Goal: Information Seeking & Learning: Find specific fact

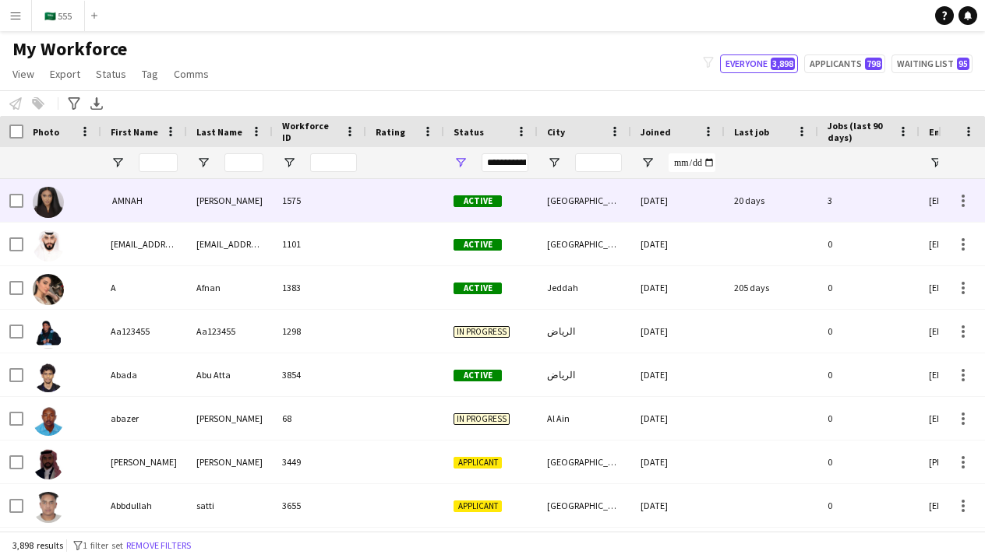
click at [159, 206] on div "‏ AMNAH" at bounding box center [144, 200] width 86 height 43
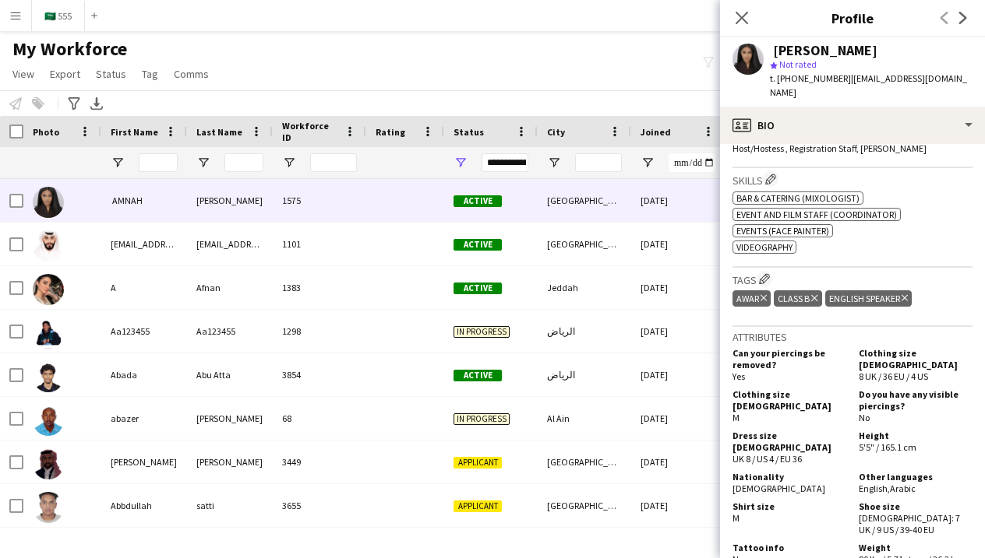
scroll to position [544, 0]
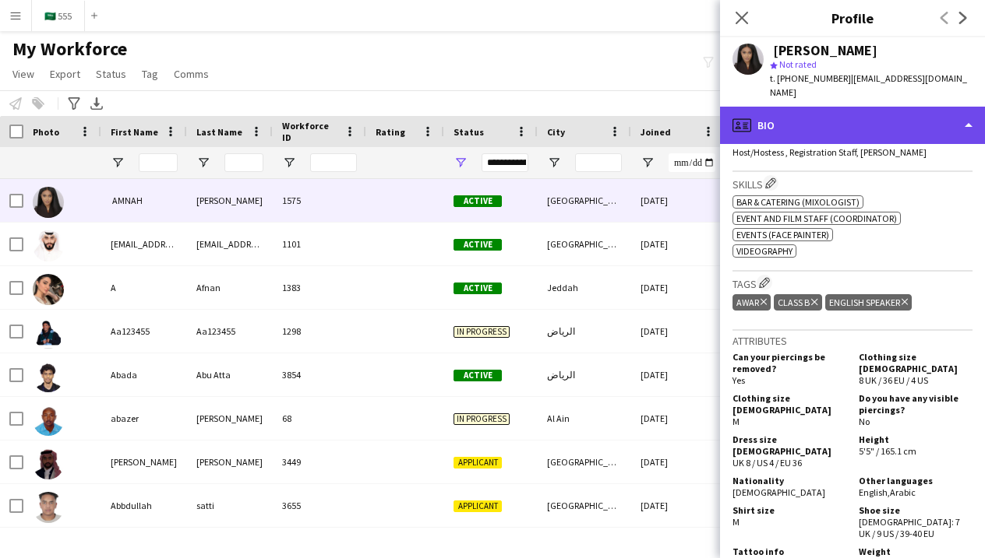
click at [915, 118] on div "profile Bio" at bounding box center [852, 125] width 265 height 37
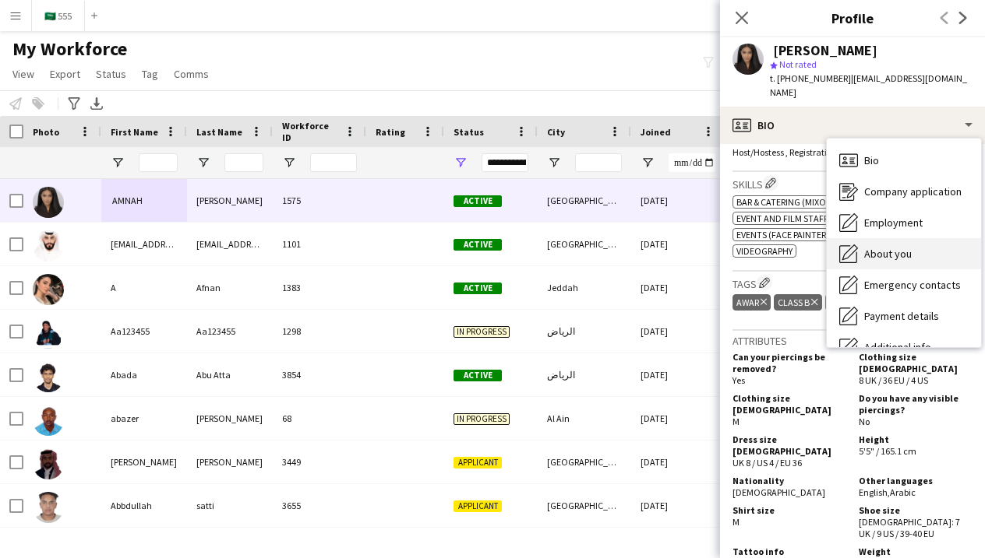
click at [906, 247] on span "About you" at bounding box center [888, 254] width 48 height 14
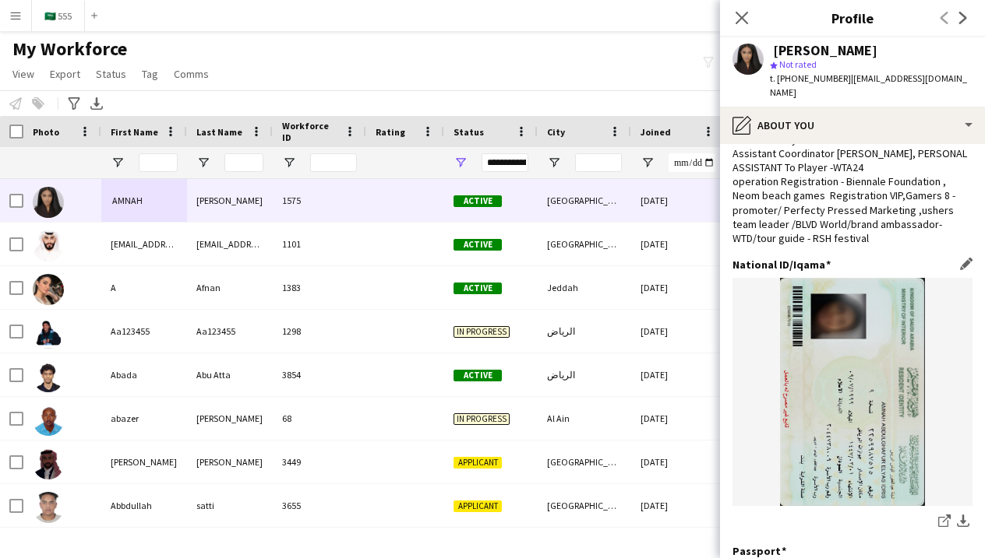
scroll to position [104, 0]
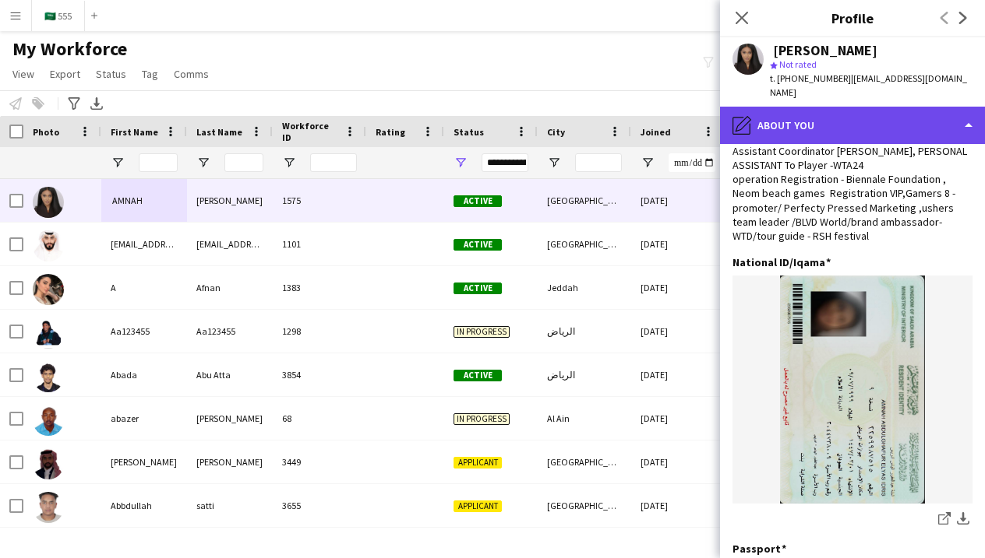
click at [802, 123] on div "pencil4 About you" at bounding box center [852, 125] width 265 height 37
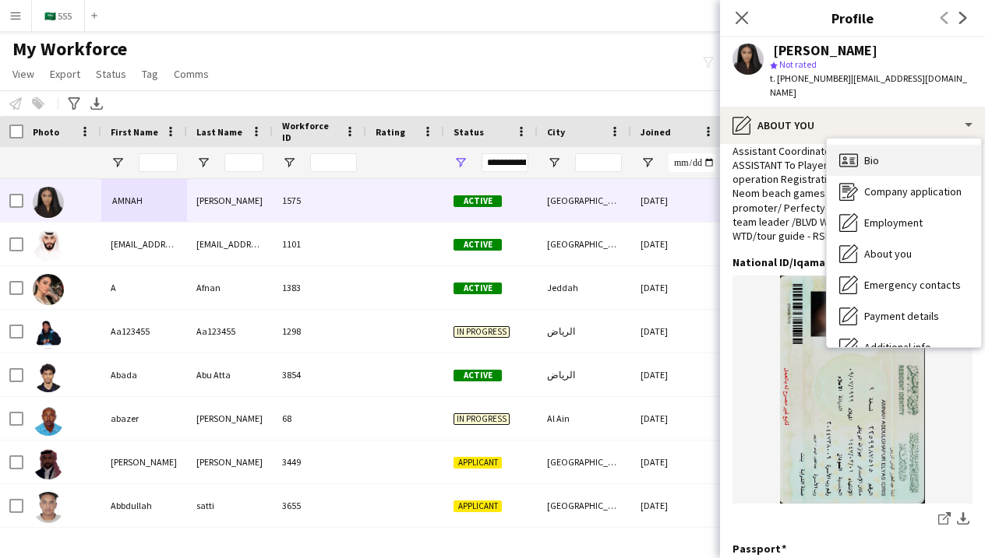
click at [860, 148] on div "Bio Bio" at bounding box center [903, 160] width 154 height 31
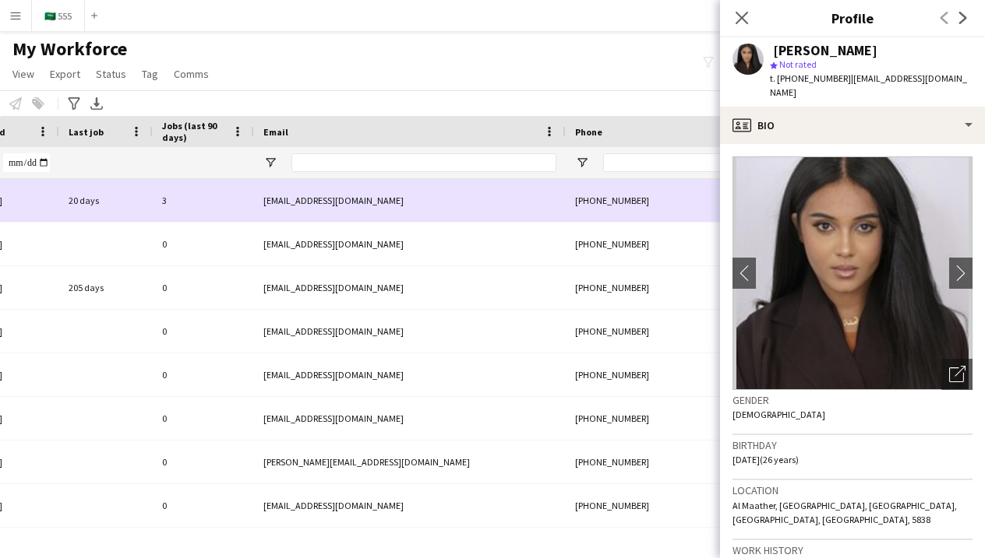
scroll to position [0, 701]
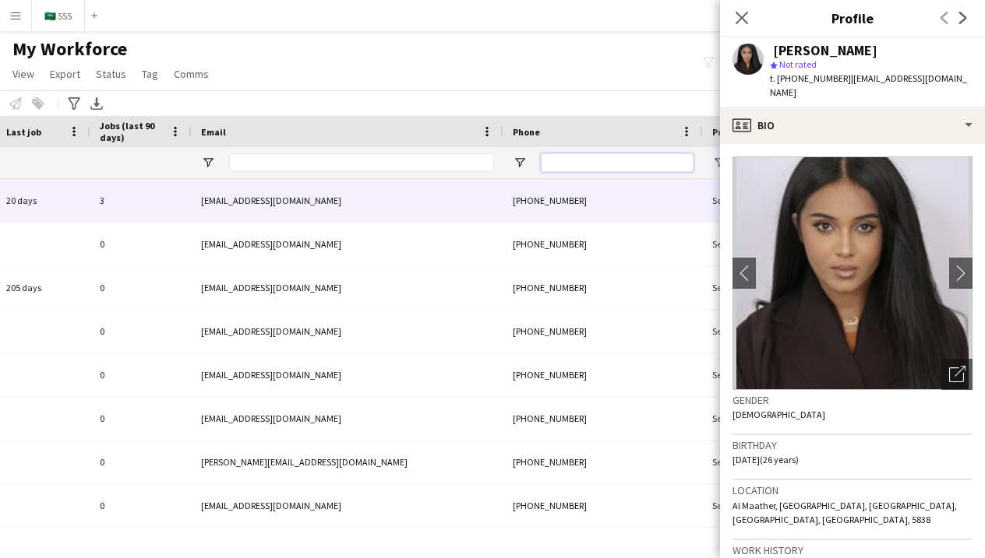
click at [560, 163] on input "Phone Filter Input" at bounding box center [617, 162] width 153 height 19
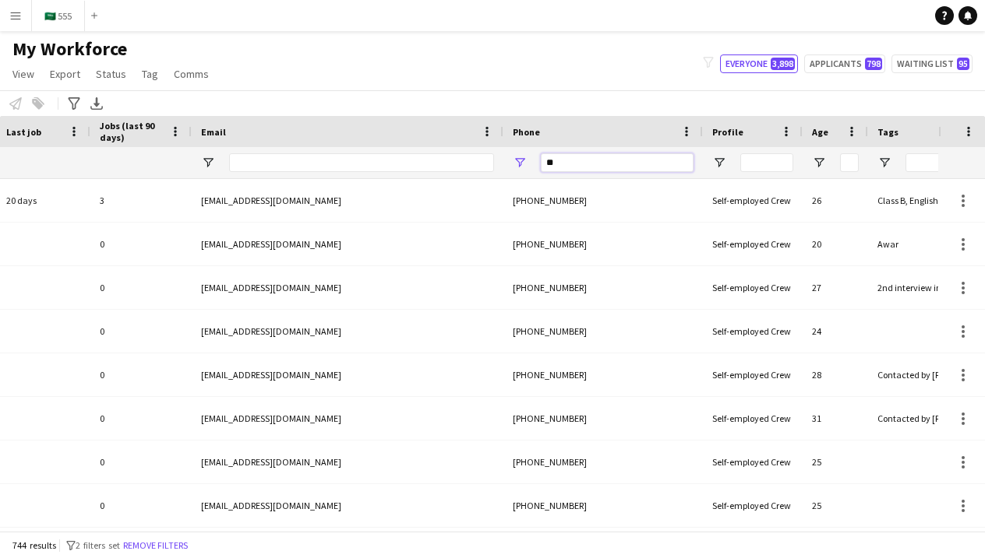
type input "*"
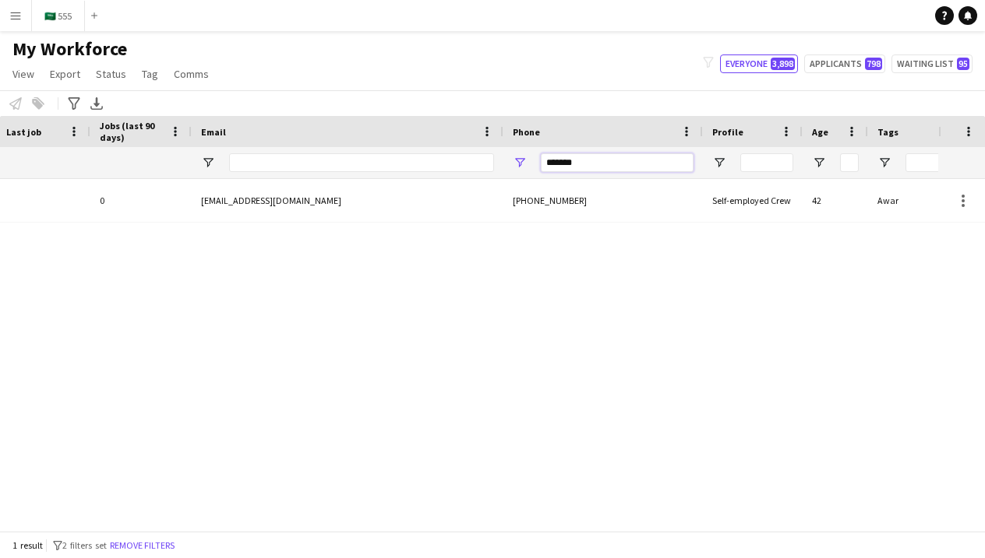
type input "*******"
click at [527, 223] on div "الرياض [DATE] 0 [EMAIL_ADDRESS][DOMAIN_NAME] [PHONE_NUMBER] Self-employed Crew …" at bounding box center [469, 355] width 938 height 352
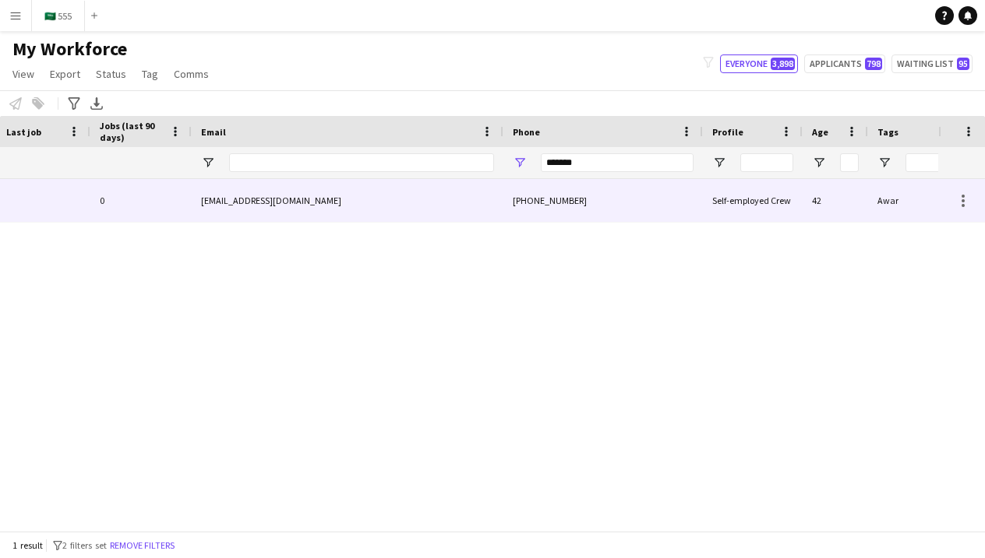
click at [525, 217] on div "[PHONE_NUMBER]" at bounding box center [602, 200] width 199 height 43
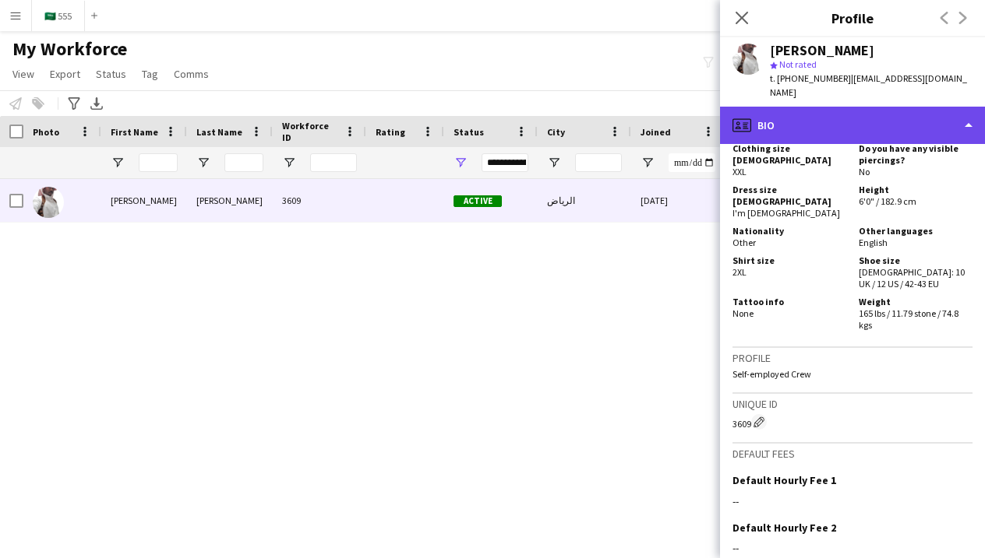
click at [841, 119] on div "profile Bio" at bounding box center [852, 125] width 265 height 37
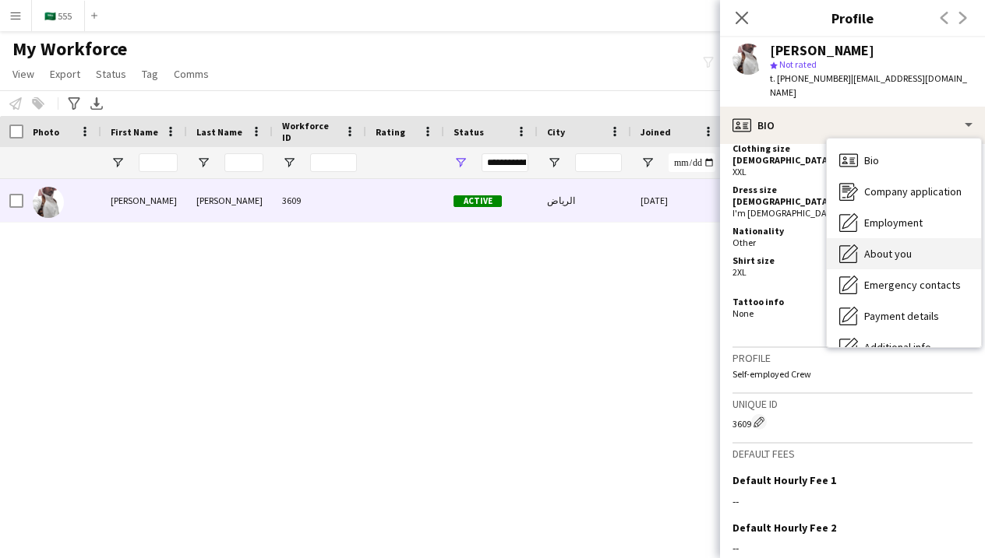
click at [876, 238] on div "About you About you" at bounding box center [903, 253] width 154 height 31
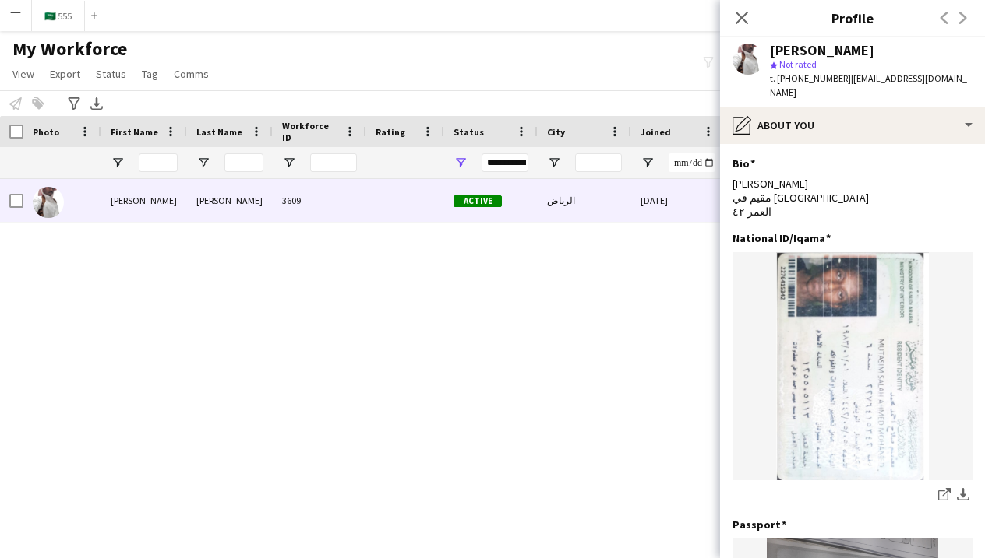
click at [746, 30] on div "Close pop-in" at bounding box center [742, 18] width 44 height 36
click at [745, 16] on icon "Close pop-in" at bounding box center [741, 17] width 15 height 15
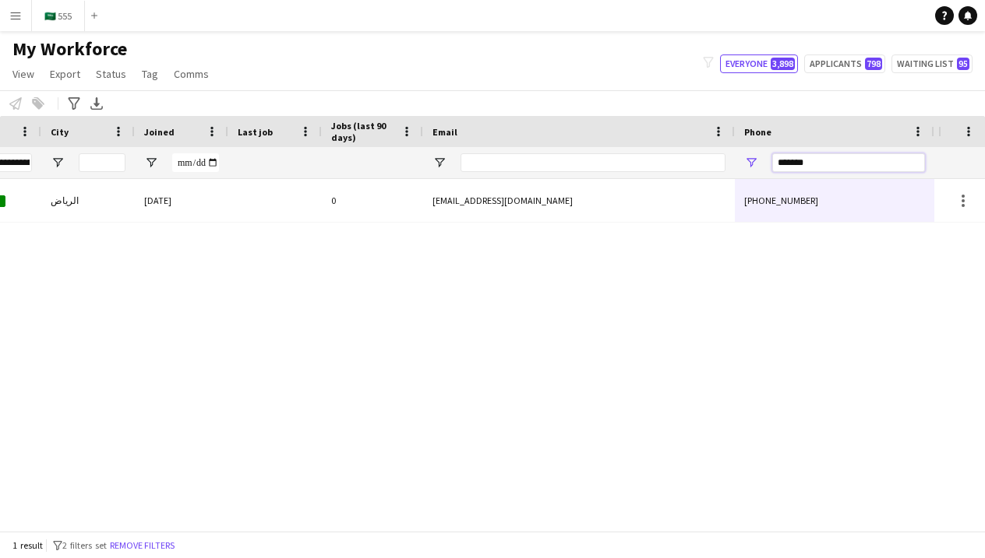
click at [813, 165] on input "*******" at bounding box center [848, 162] width 153 height 19
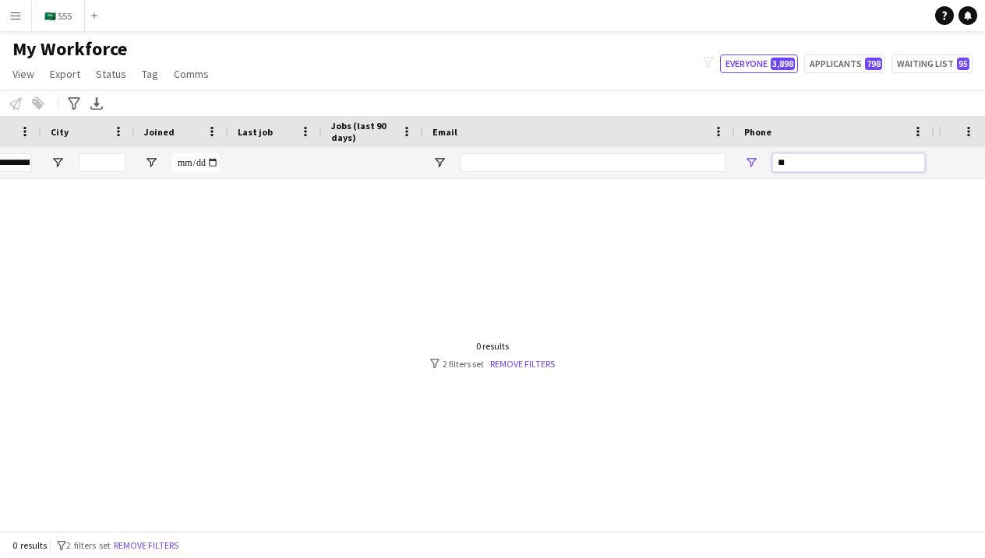
type input "*"
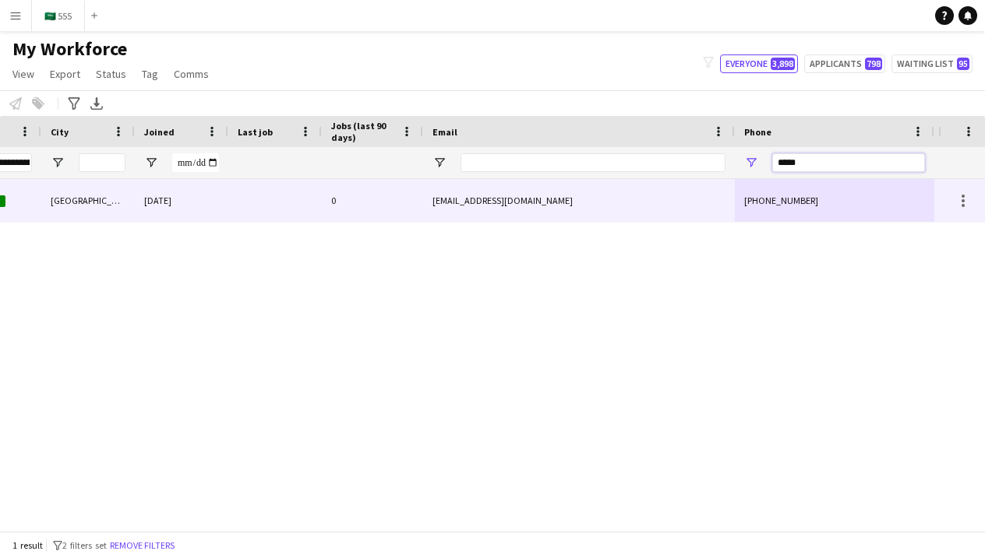
type input "*****"
click at [594, 200] on div "[EMAIL_ADDRESS][DOMAIN_NAME]" at bounding box center [579, 200] width 312 height 43
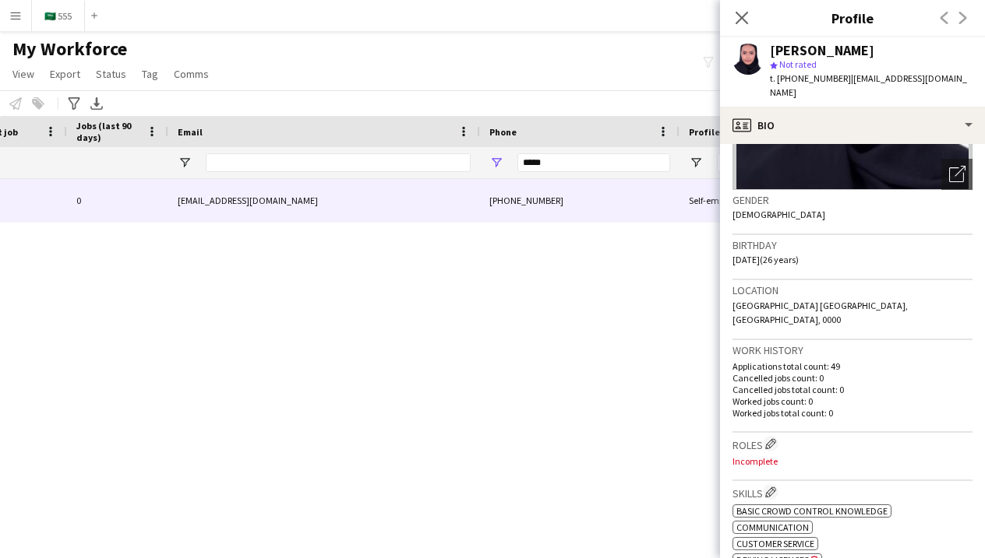
scroll to position [71, 0]
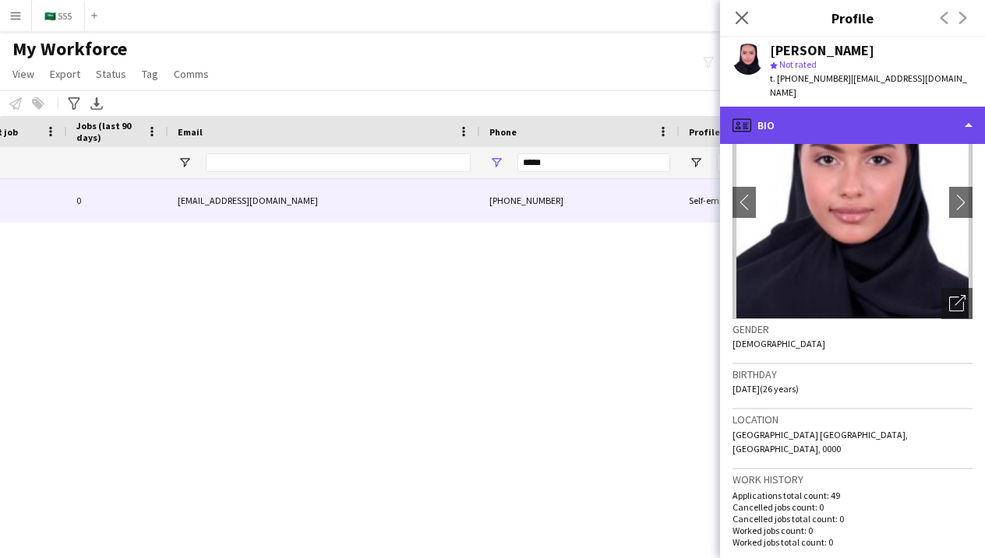
click at [865, 111] on div "profile Bio" at bounding box center [852, 125] width 265 height 37
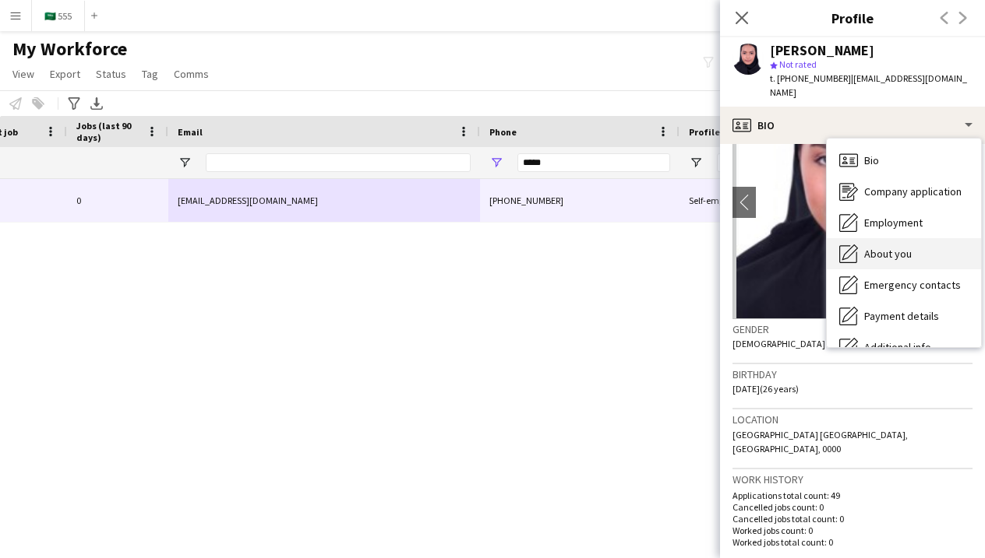
click at [881, 247] on span "About you" at bounding box center [888, 254] width 48 height 14
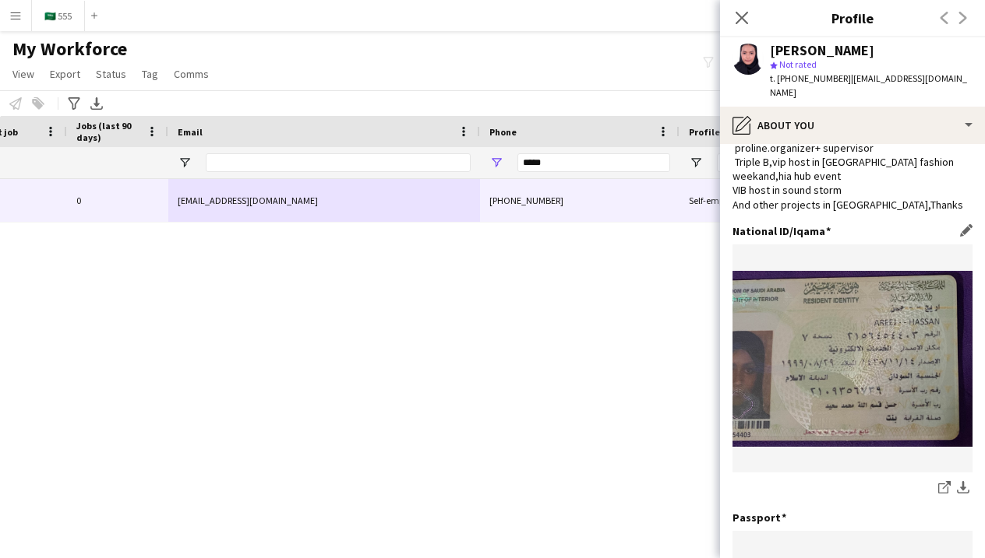
scroll to position [187, 0]
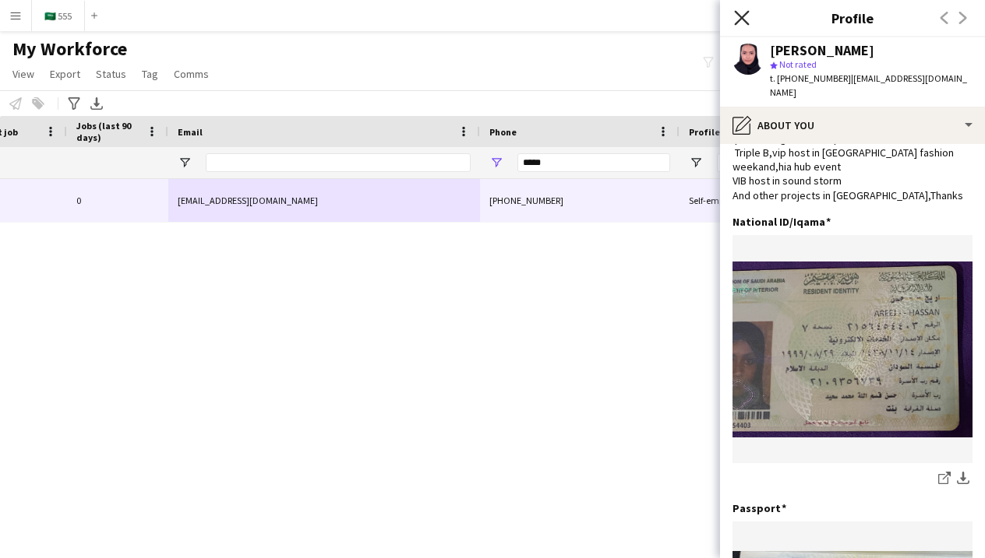
click at [738, 21] on icon at bounding box center [741, 17] width 15 height 15
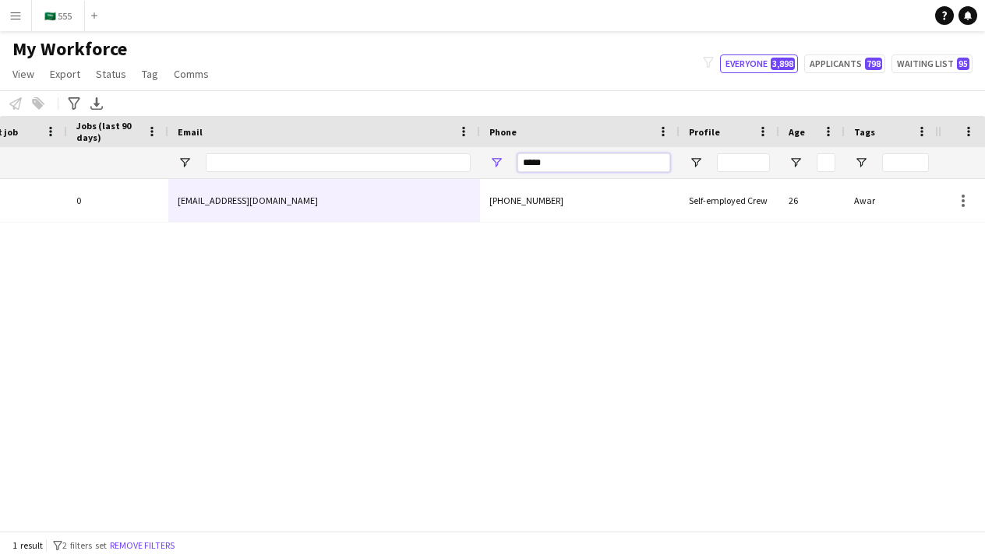
click at [647, 164] on input "*****" at bounding box center [593, 162] width 153 height 19
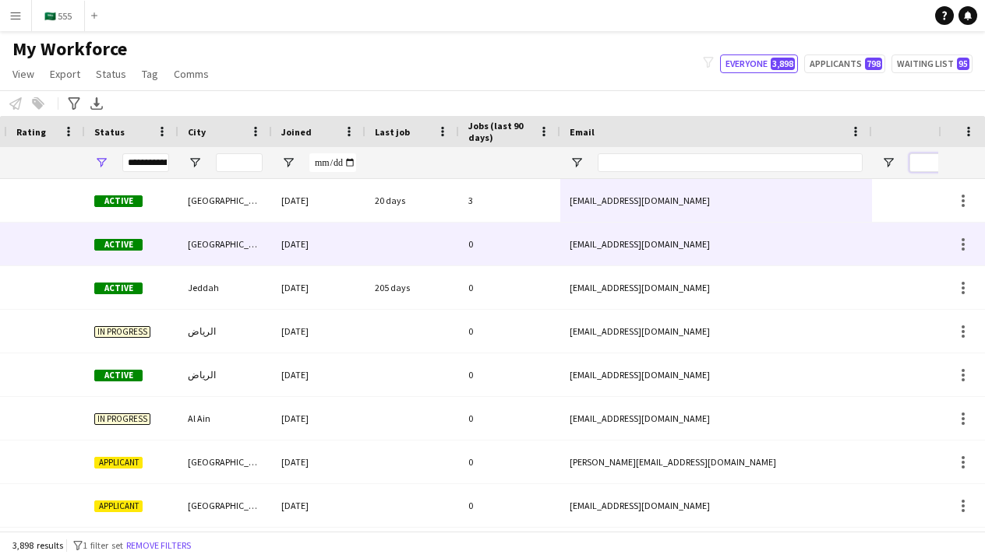
scroll to position [0, -3]
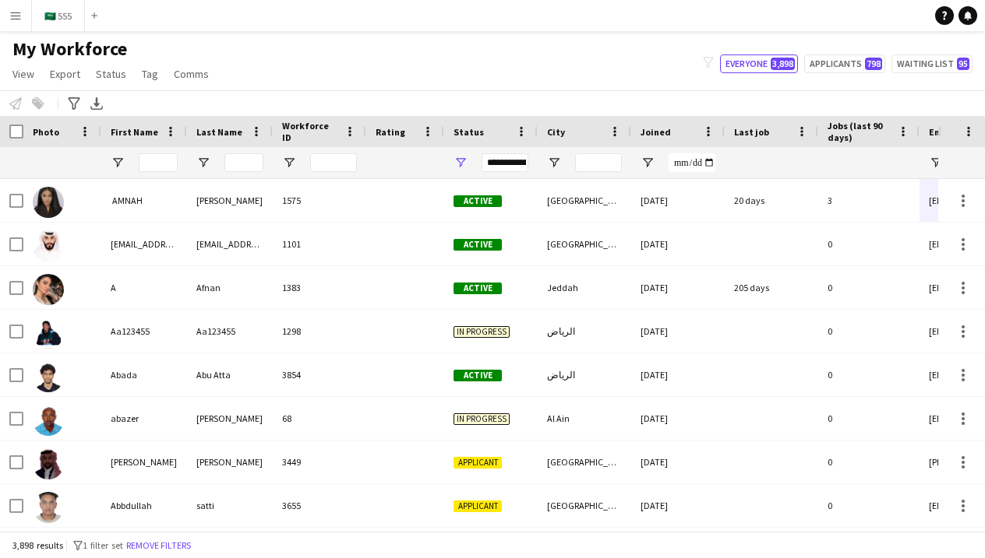
click at [170, 172] on div at bounding box center [158, 162] width 39 height 31
click at [168, 169] on input "First Name Filter Input" at bounding box center [158, 162] width 39 height 19
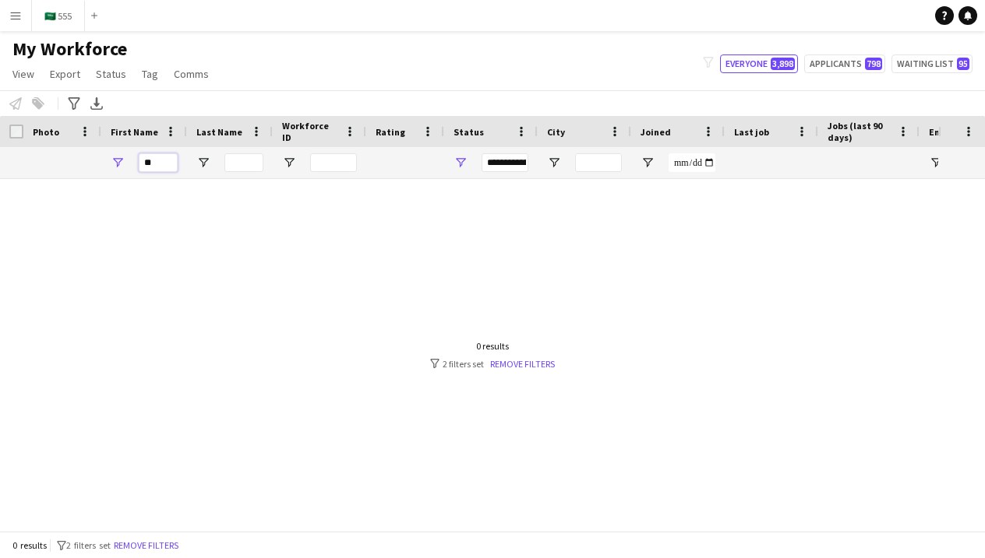
type input "*"
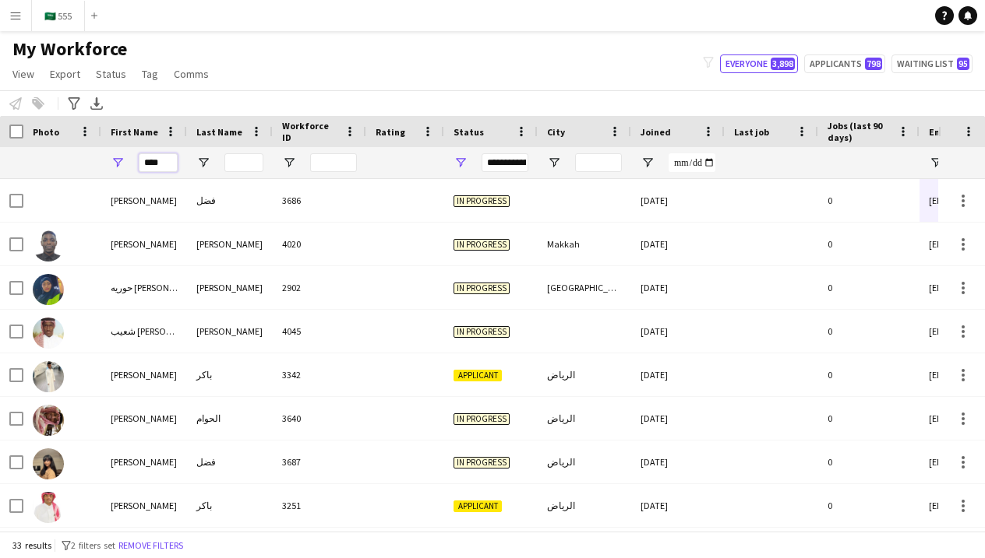
type input "****"
click at [247, 171] on input "Last Name Filter Input" at bounding box center [243, 162] width 39 height 19
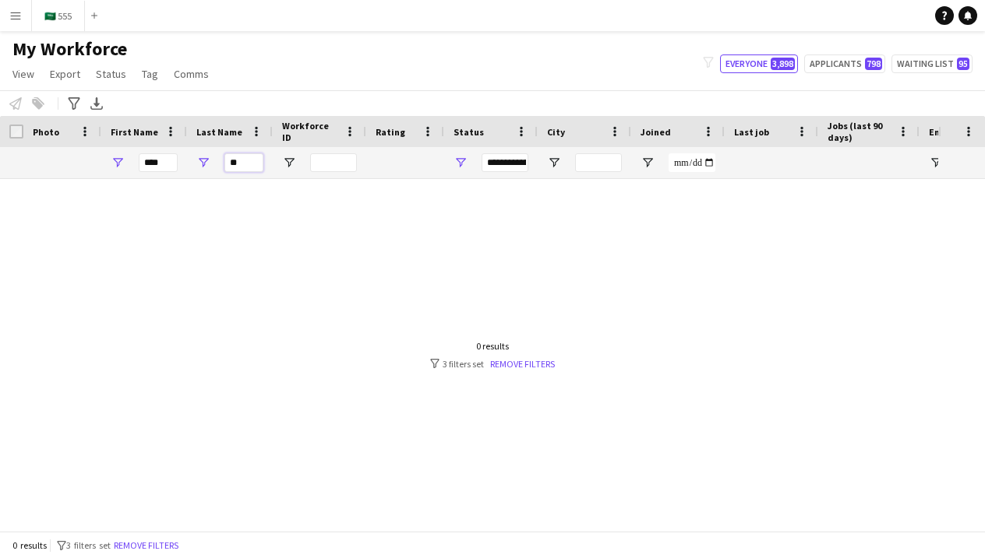
type input "*"
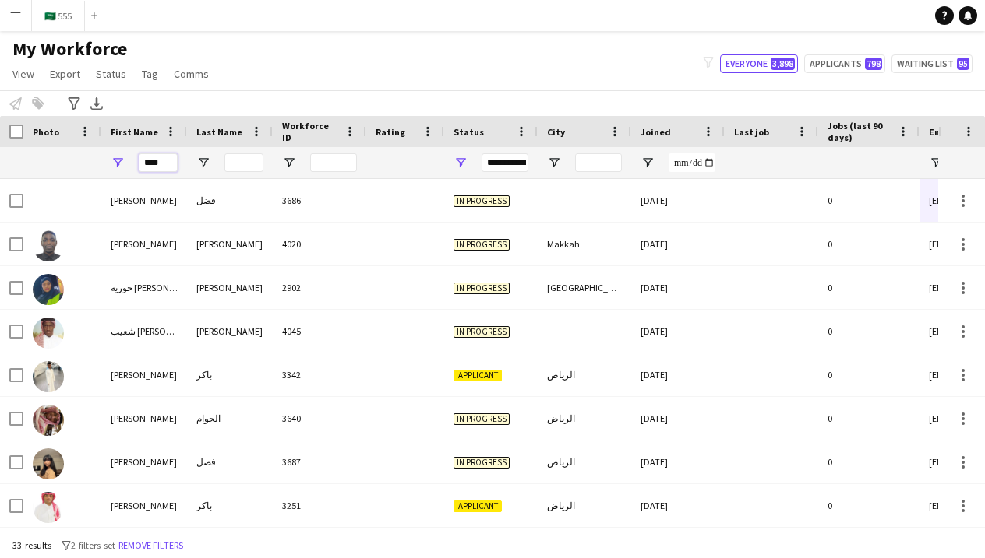
click at [157, 165] on input "****" at bounding box center [158, 162] width 39 height 19
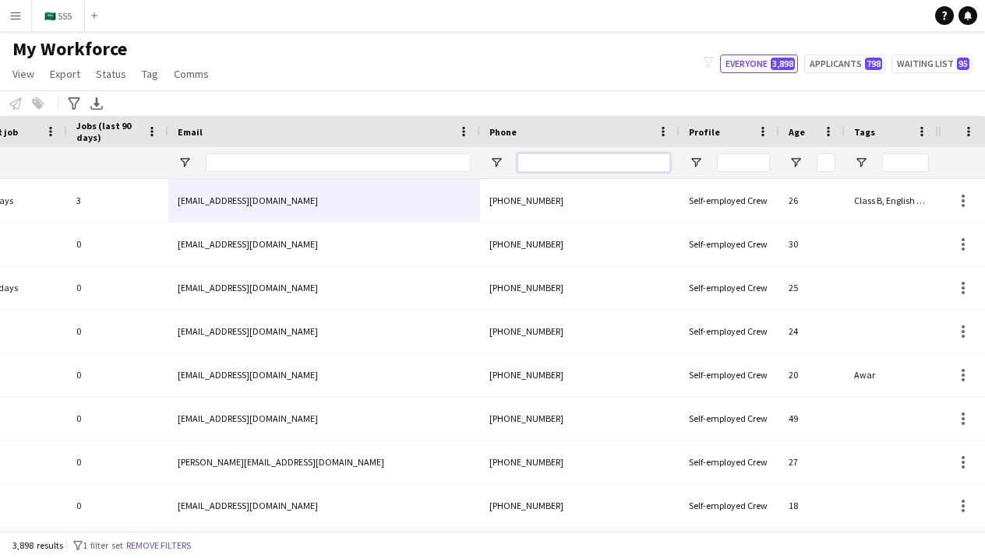
click at [551, 167] on input "Phone Filter Input" at bounding box center [593, 162] width 153 height 19
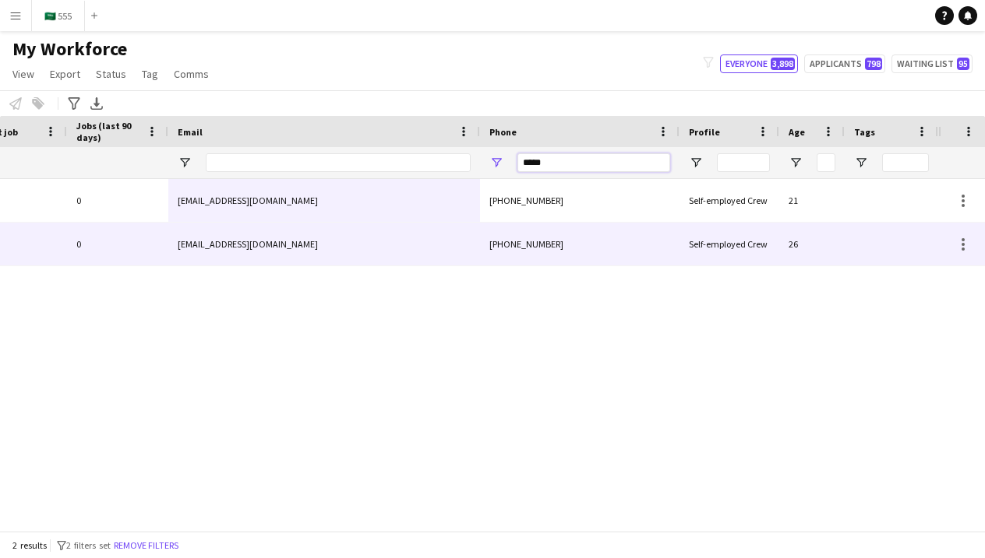
type input "*****"
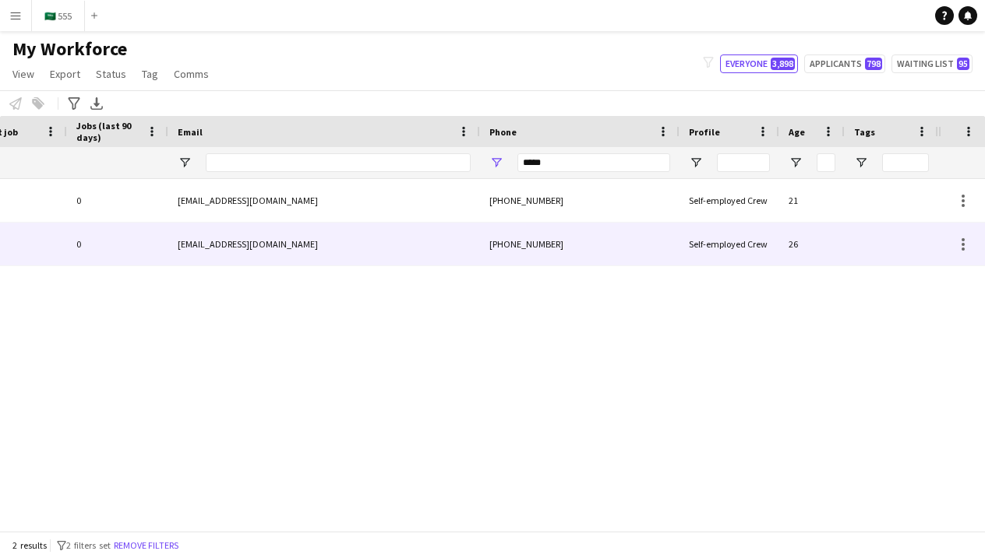
click at [651, 249] on div "[PHONE_NUMBER]" at bounding box center [579, 244] width 199 height 43
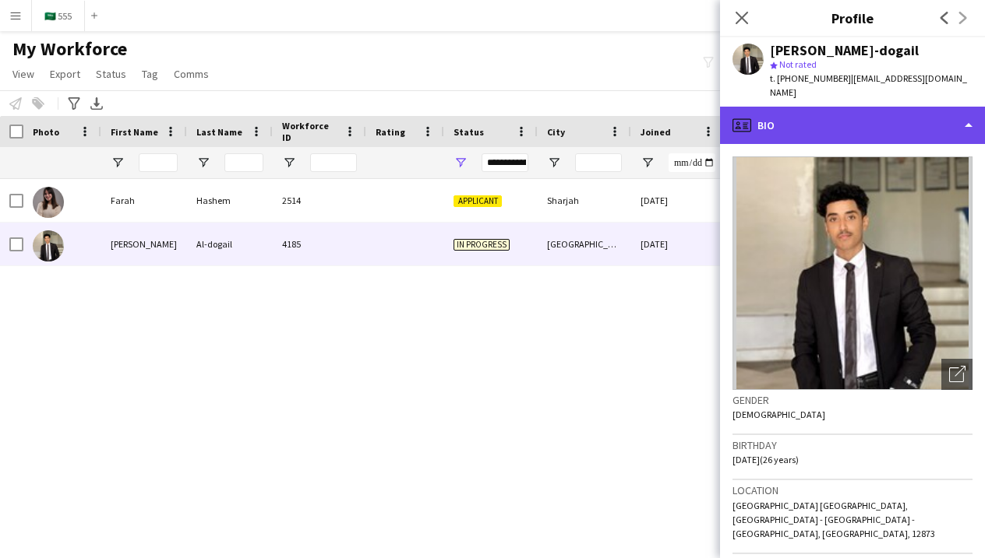
click at [815, 107] on div "profile Bio" at bounding box center [852, 125] width 265 height 37
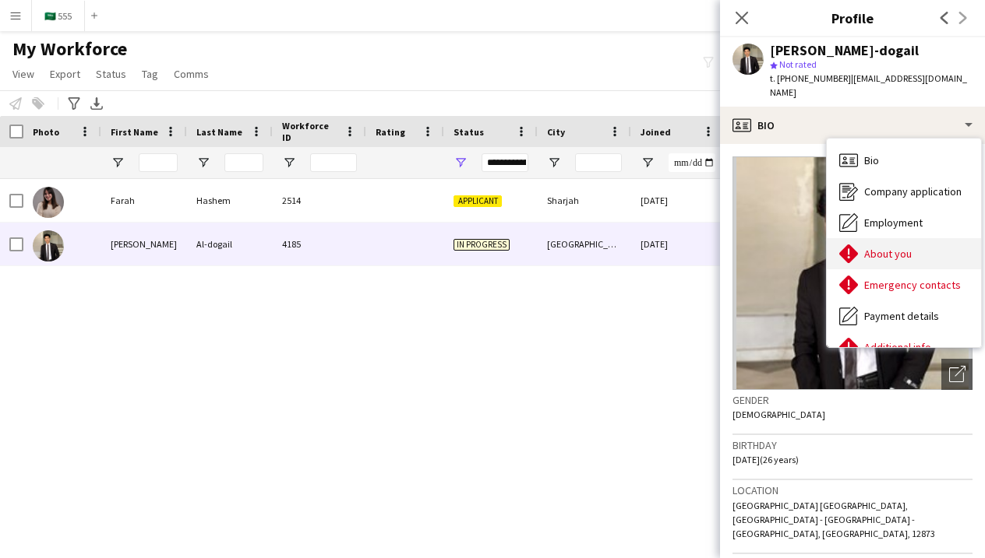
click at [858, 238] on div "About you About you" at bounding box center [903, 253] width 154 height 31
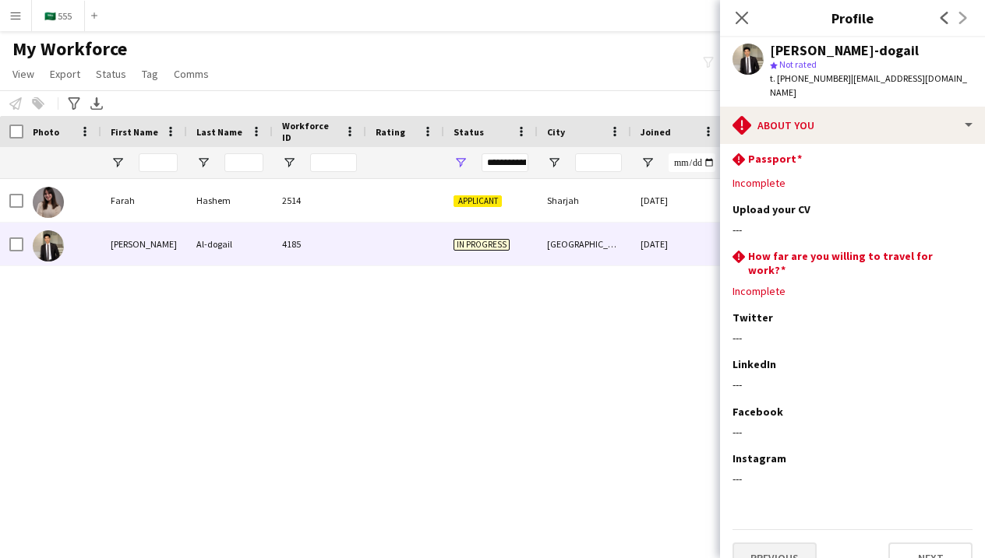
click at [789, 543] on button "Previous" at bounding box center [774, 558] width 84 height 31
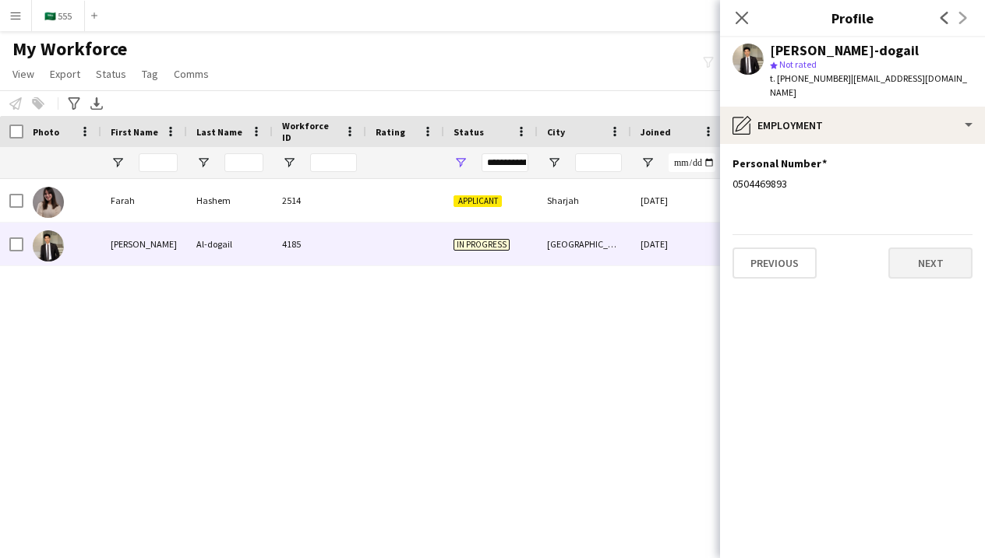
click at [928, 253] on button "Next" at bounding box center [930, 263] width 84 height 31
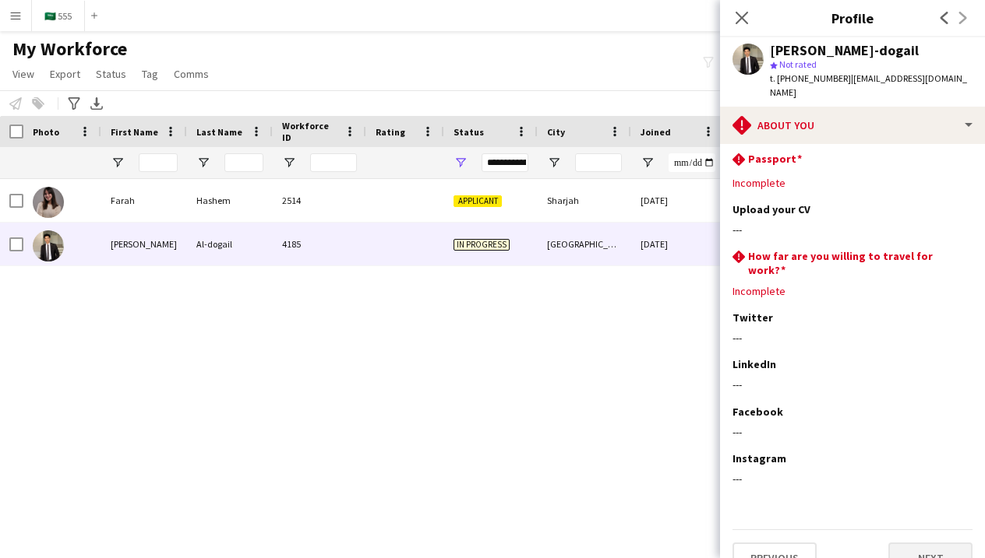
click at [926, 543] on button "Next" at bounding box center [930, 558] width 84 height 31
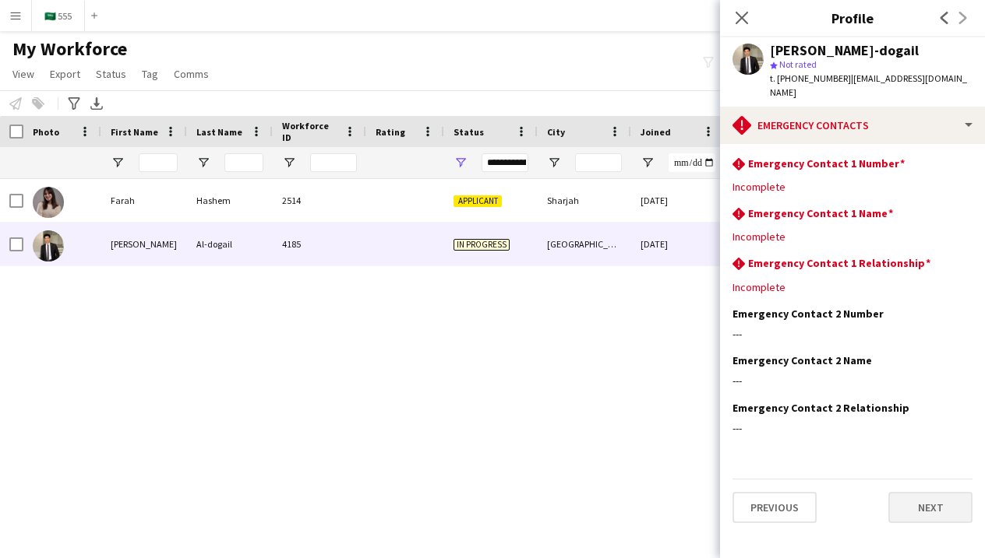
click at [945, 492] on button "Next" at bounding box center [930, 507] width 84 height 31
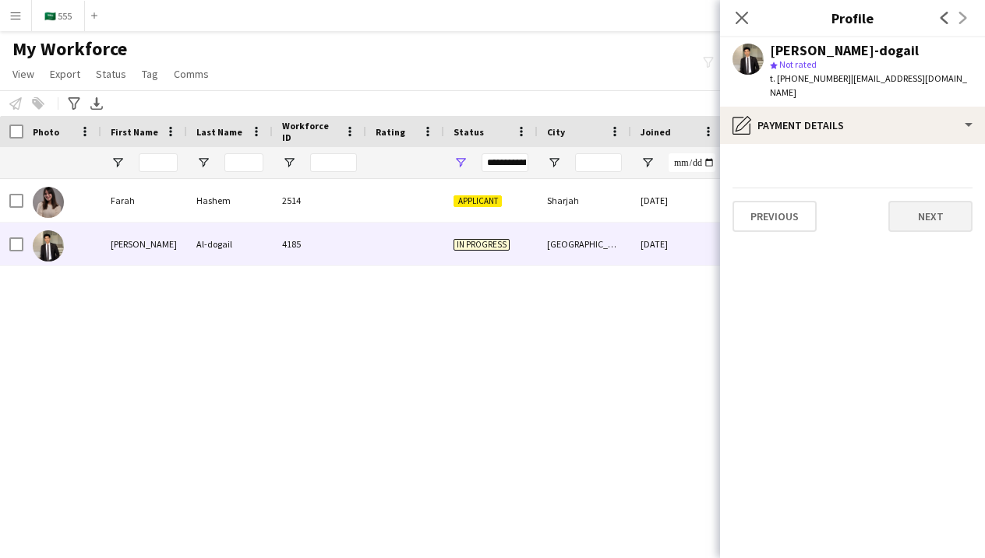
click at [904, 201] on button "Next" at bounding box center [930, 216] width 84 height 31
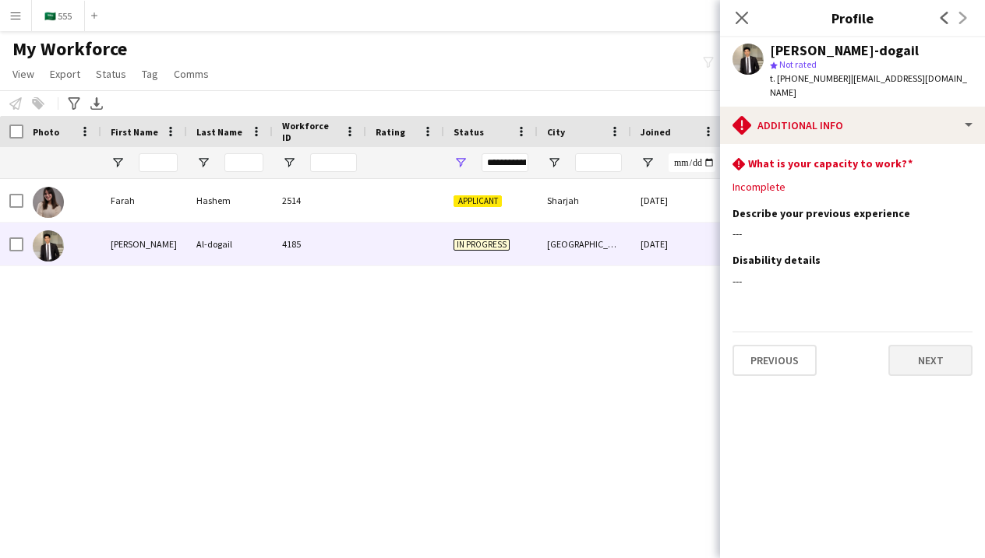
click at [930, 345] on button "Next" at bounding box center [930, 360] width 84 height 31
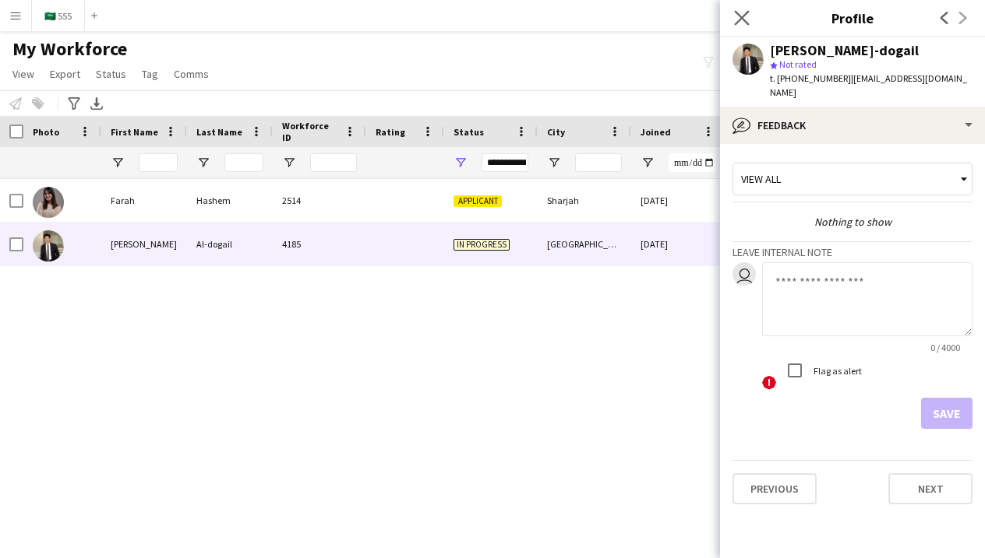
click at [749, 24] on app-icon "Close pop-in" at bounding box center [742, 18] width 23 height 23
